Goal: Find specific page/section: Find specific page/section

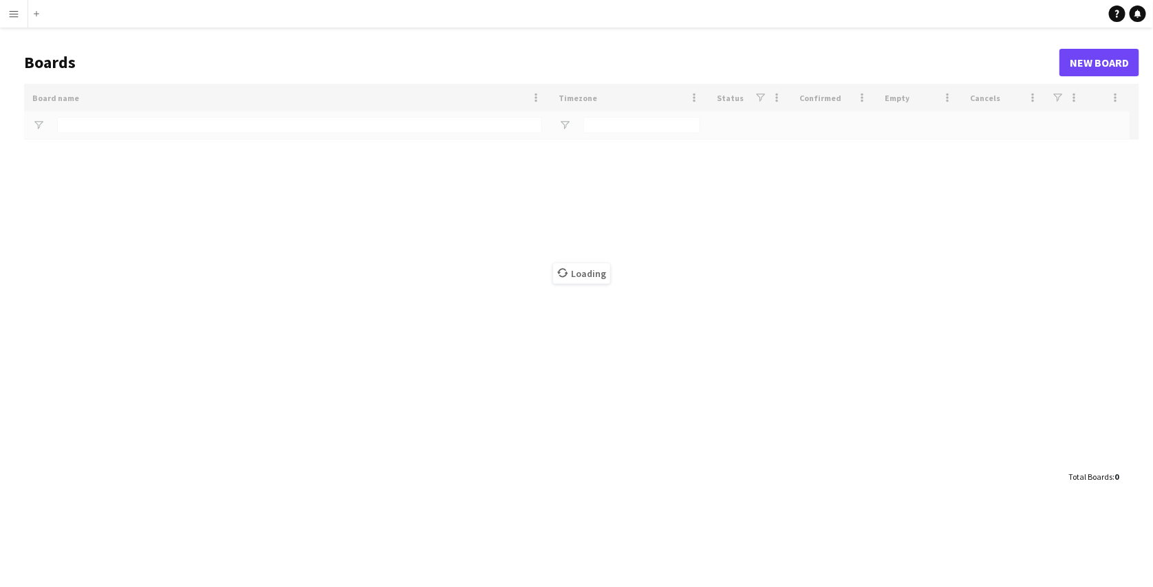
click at [11, 15] on app-icon "Menu" at bounding box center [13, 13] width 11 height 11
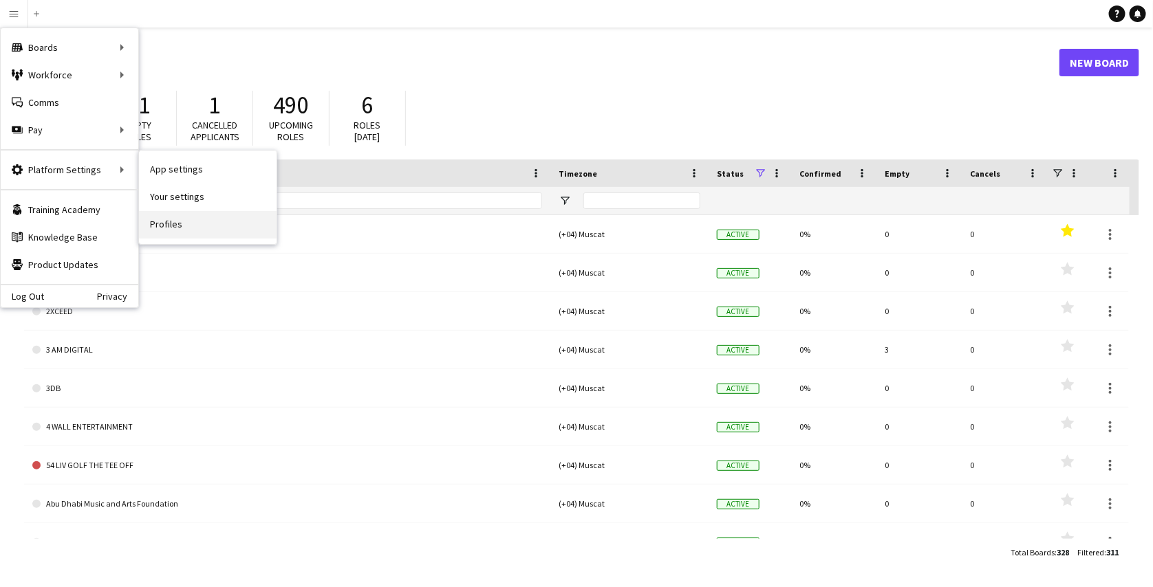
click at [171, 224] on link "Profiles" at bounding box center [208, 225] width 138 height 28
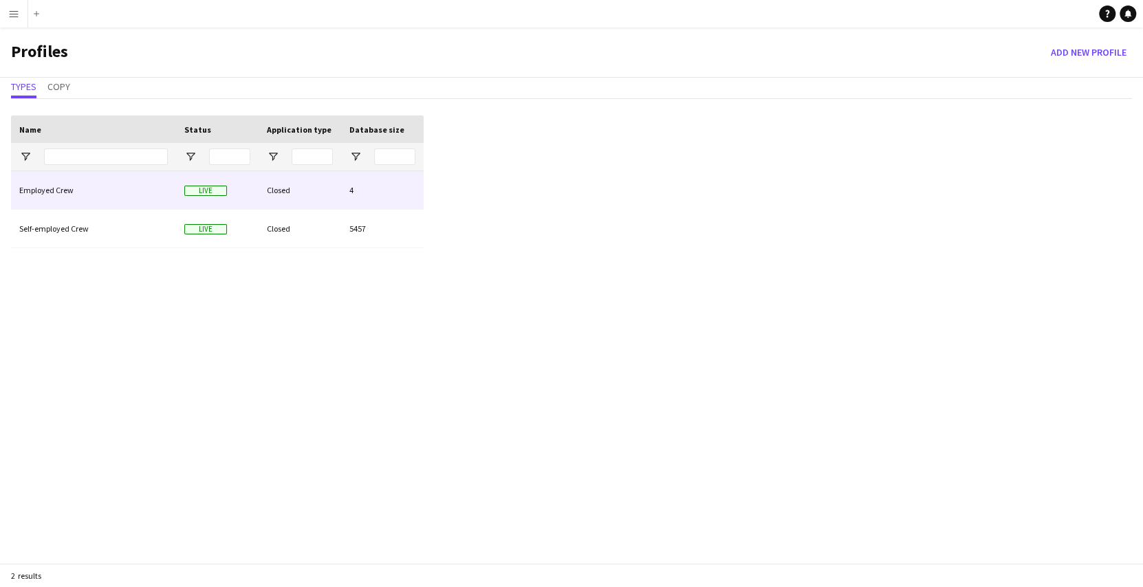
click at [105, 183] on div "Employed Crew" at bounding box center [93, 190] width 165 height 38
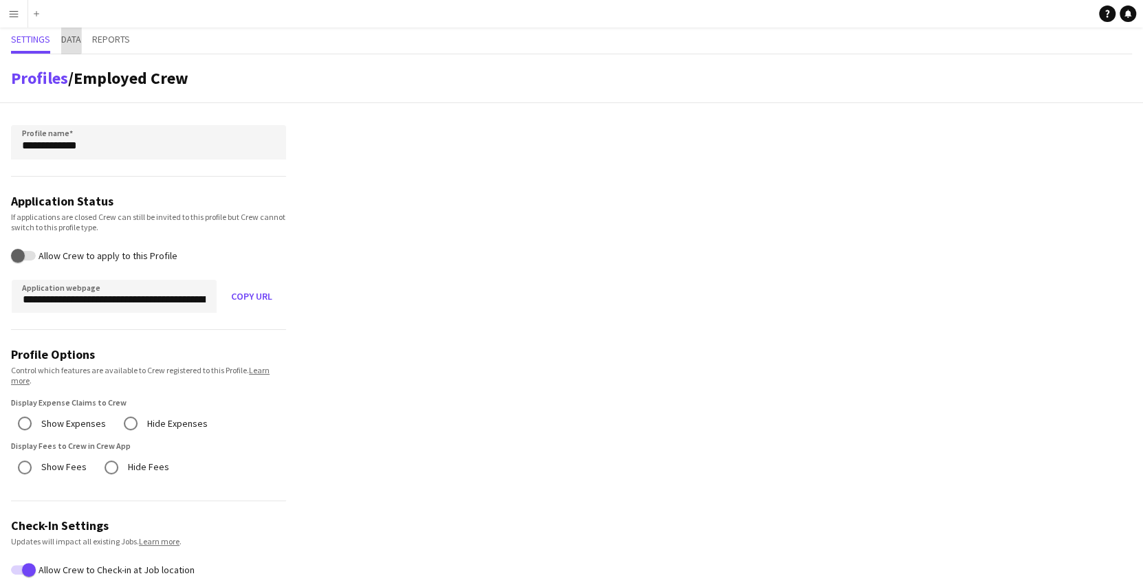
click at [71, 39] on span "Data" at bounding box center [71, 39] width 20 height 10
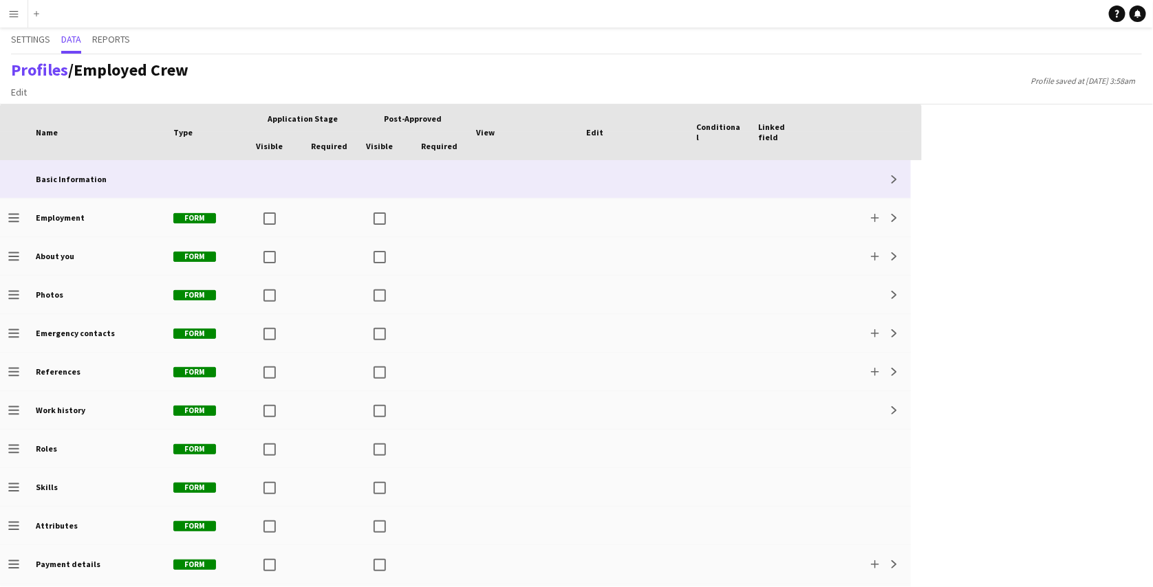
click at [166, 188] on div at bounding box center [206, 179] width 83 height 38
click at [903, 172] on div "Expand" at bounding box center [861, 179] width 99 height 38
click at [896, 177] on app-icon "Expand" at bounding box center [894, 179] width 8 height 8
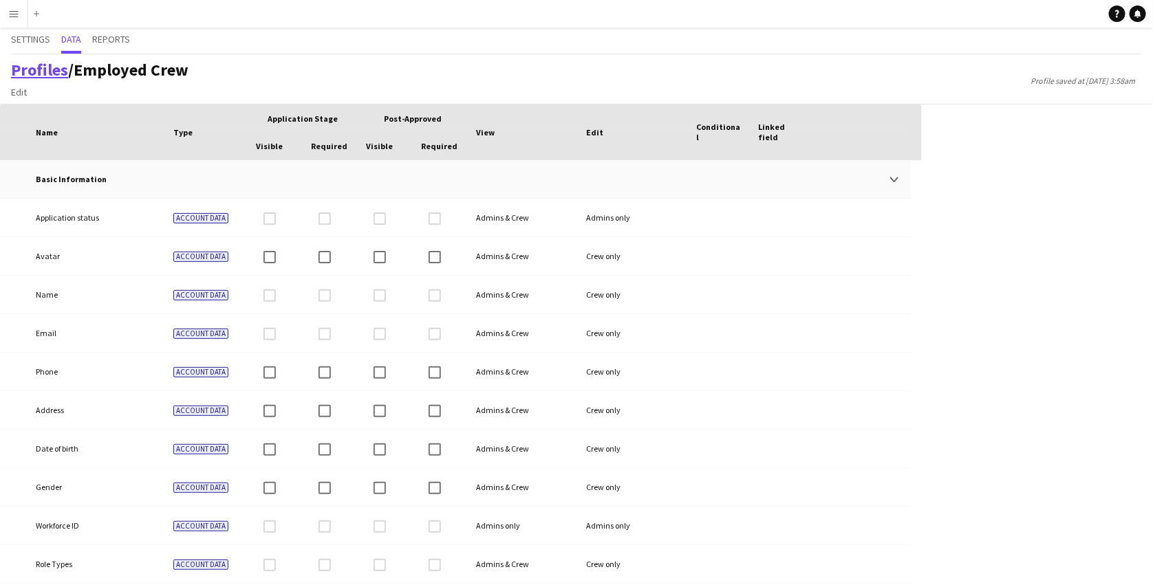
click at [44, 74] on link "Profiles" at bounding box center [39, 69] width 57 height 21
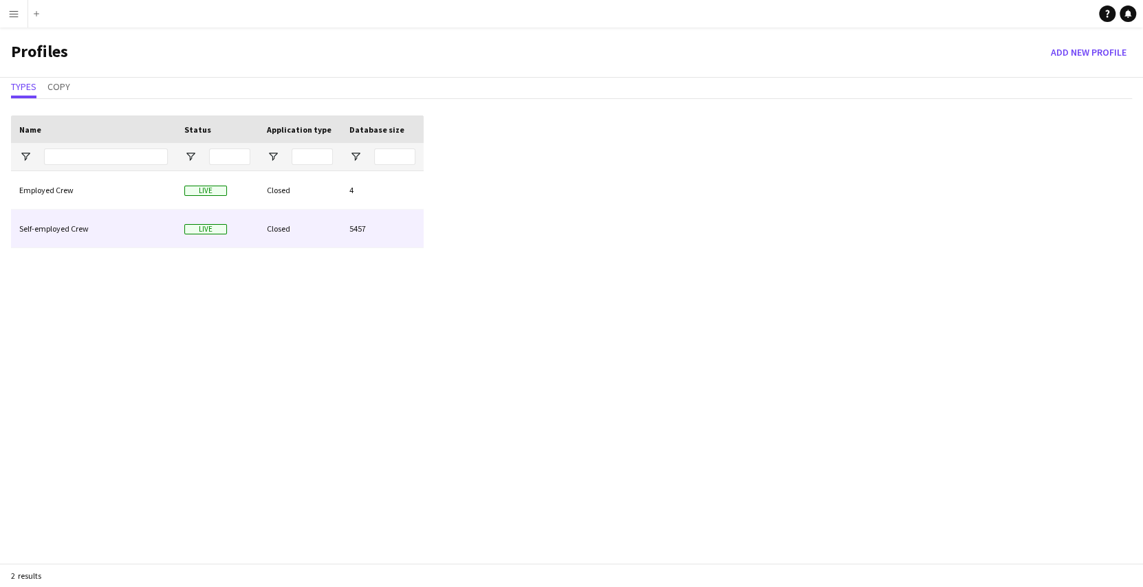
click at [112, 220] on div "Self-employed Crew" at bounding box center [93, 229] width 165 height 38
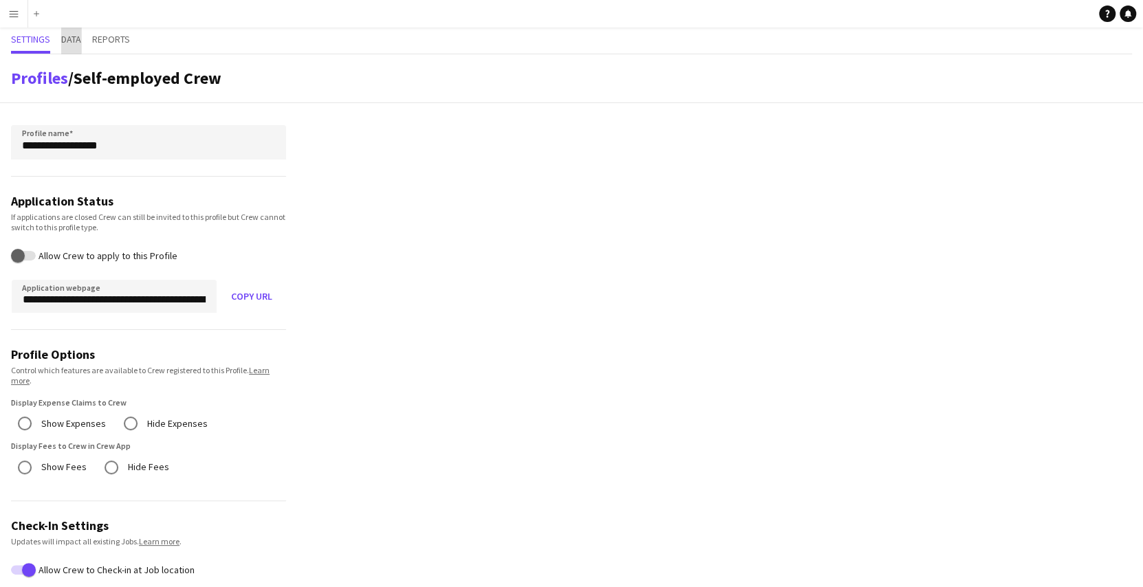
click at [70, 40] on span "Data" at bounding box center [71, 39] width 20 height 10
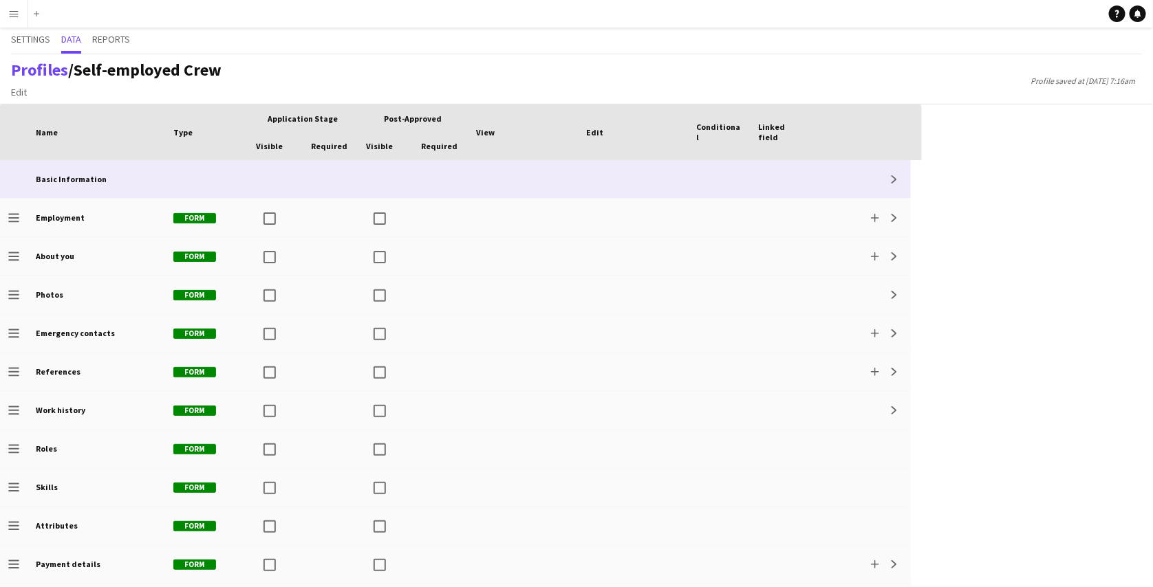
click at [905, 180] on div "Expand" at bounding box center [861, 179] width 99 height 38
click at [896, 180] on app-icon "Expand" at bounding box center [894, 179] width 8 height 8
